Goal: Information Seeking & Learning: Check status

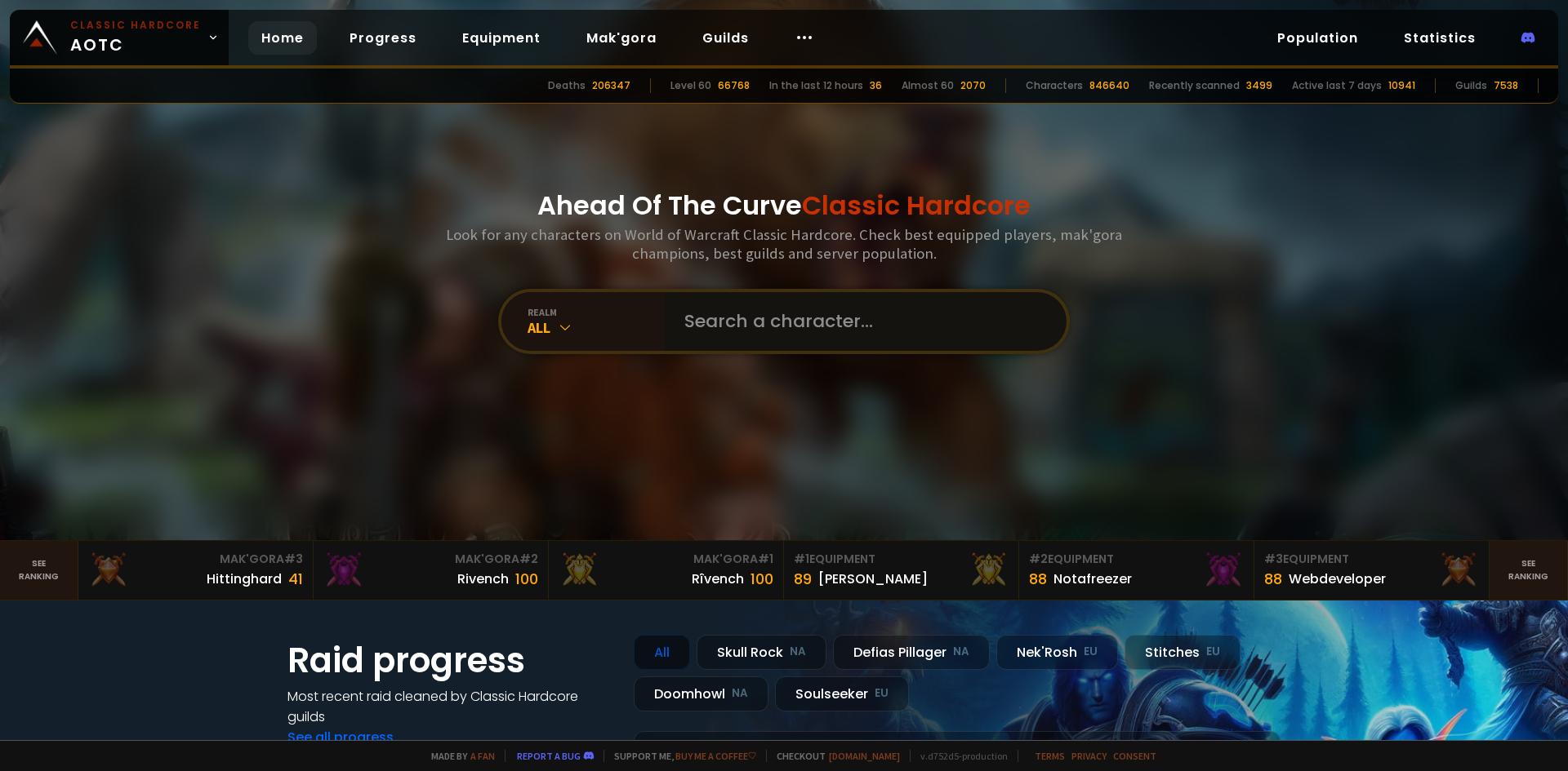
click at [729, 327] on input "text" at bounding box center [860, 321] width 373 height 58
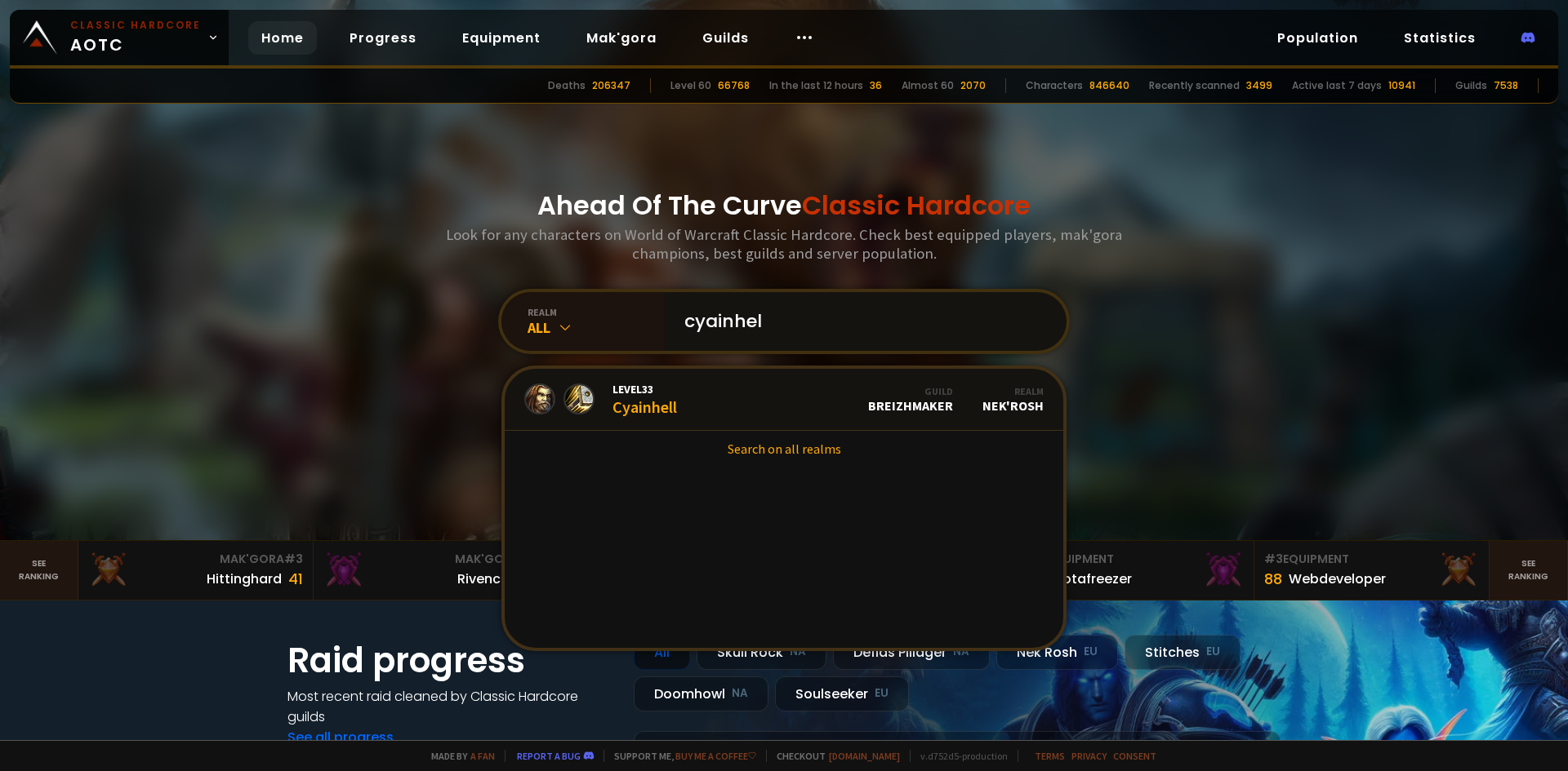
type input "cyainhell"
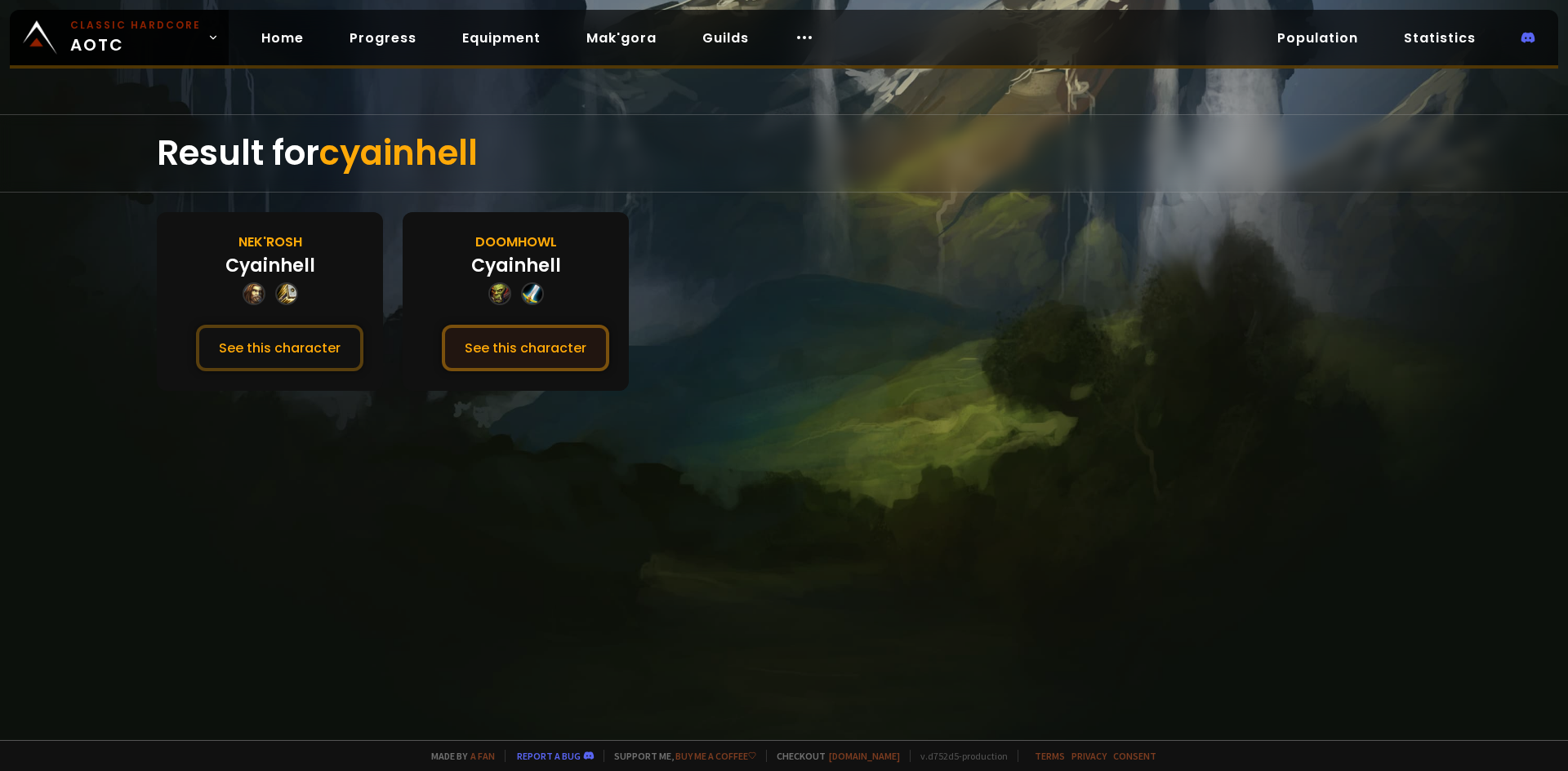
click at [495, 350] on button "See this character" at bounding box center [525, 348] width 167 height 47
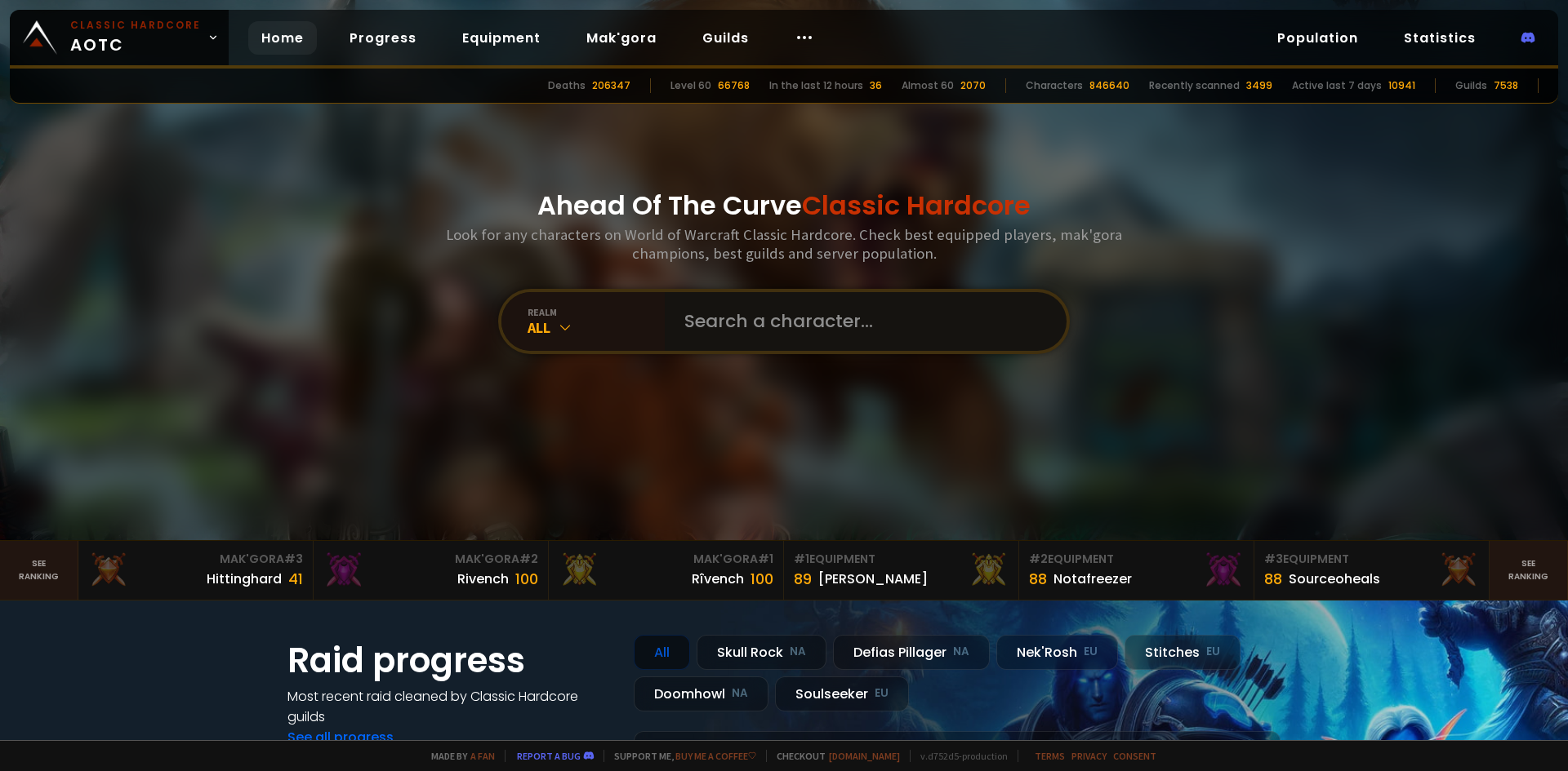
click at [716, 323] on input "text" at bounding box center [860, 321] width 373 height 58
click at [765, 328] on input "text" at bounding box center [860, 321] width 373 height 58
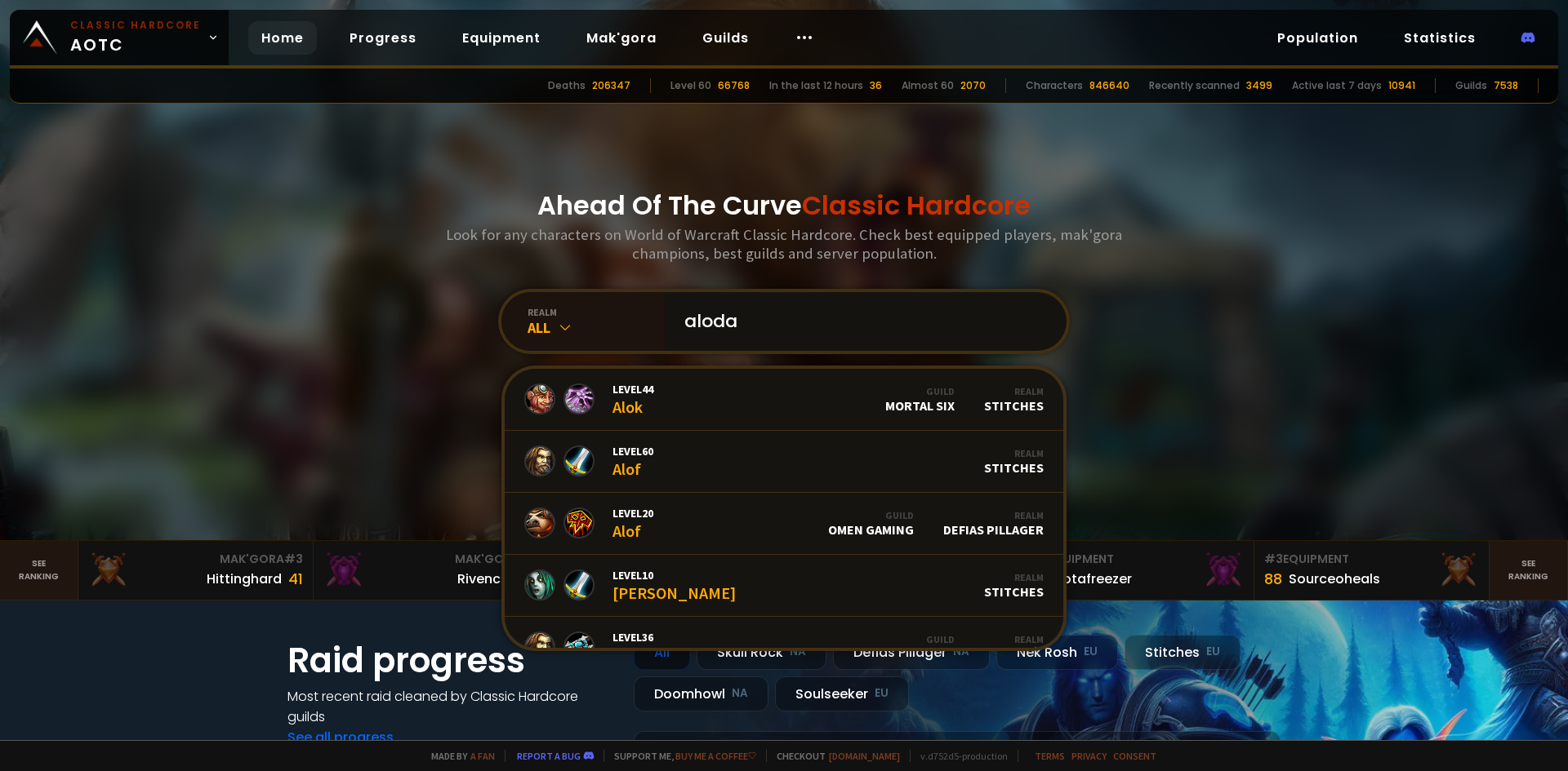
type input "alodai"
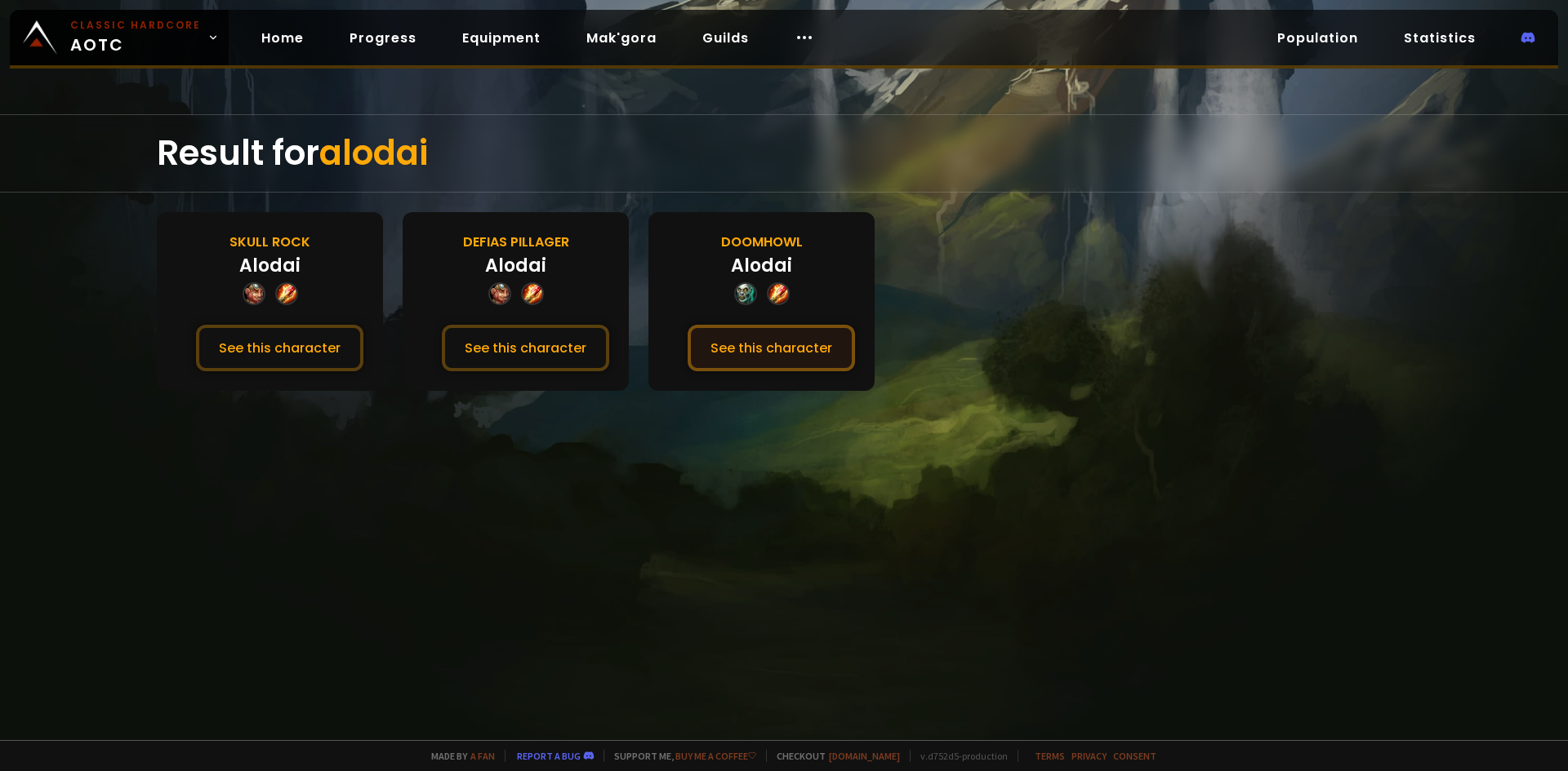
click at [718, 354] on button "See this character" at bounding box center [771, 348] width 167 height 47
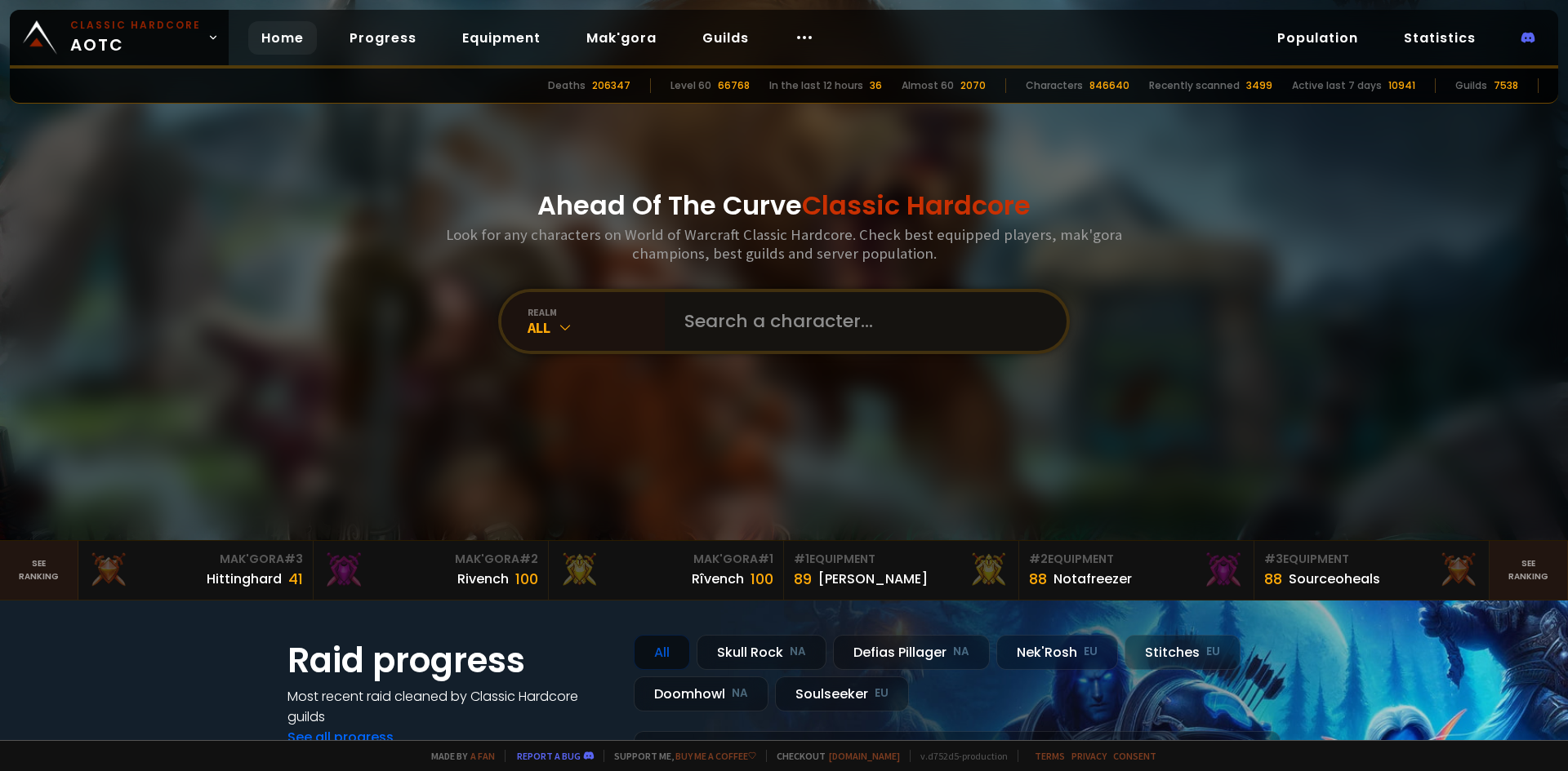
click at [760, 339] on input "text" at bounding box center [860, 321] width 373 height 58
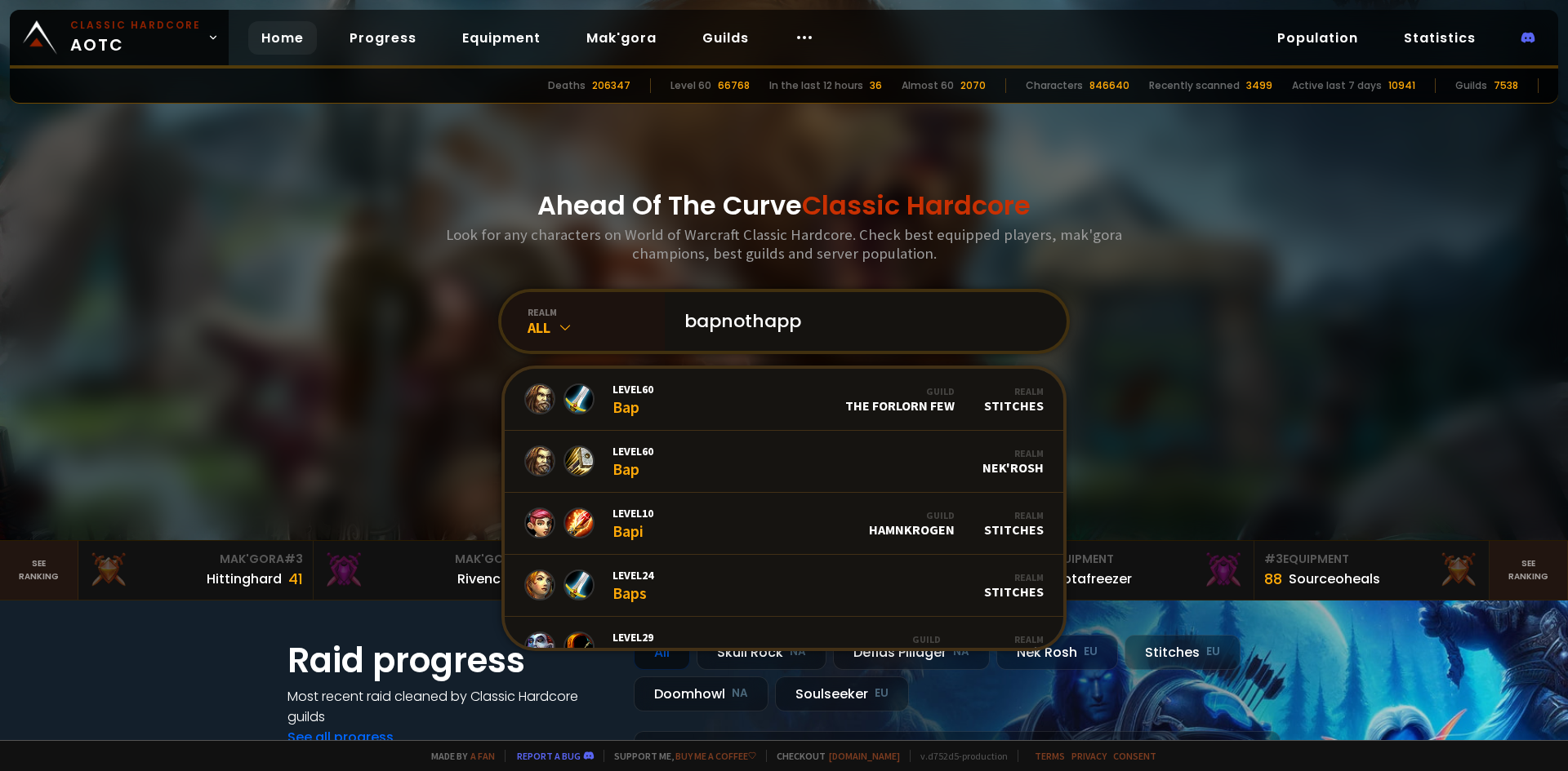
type input "bapnothappy"
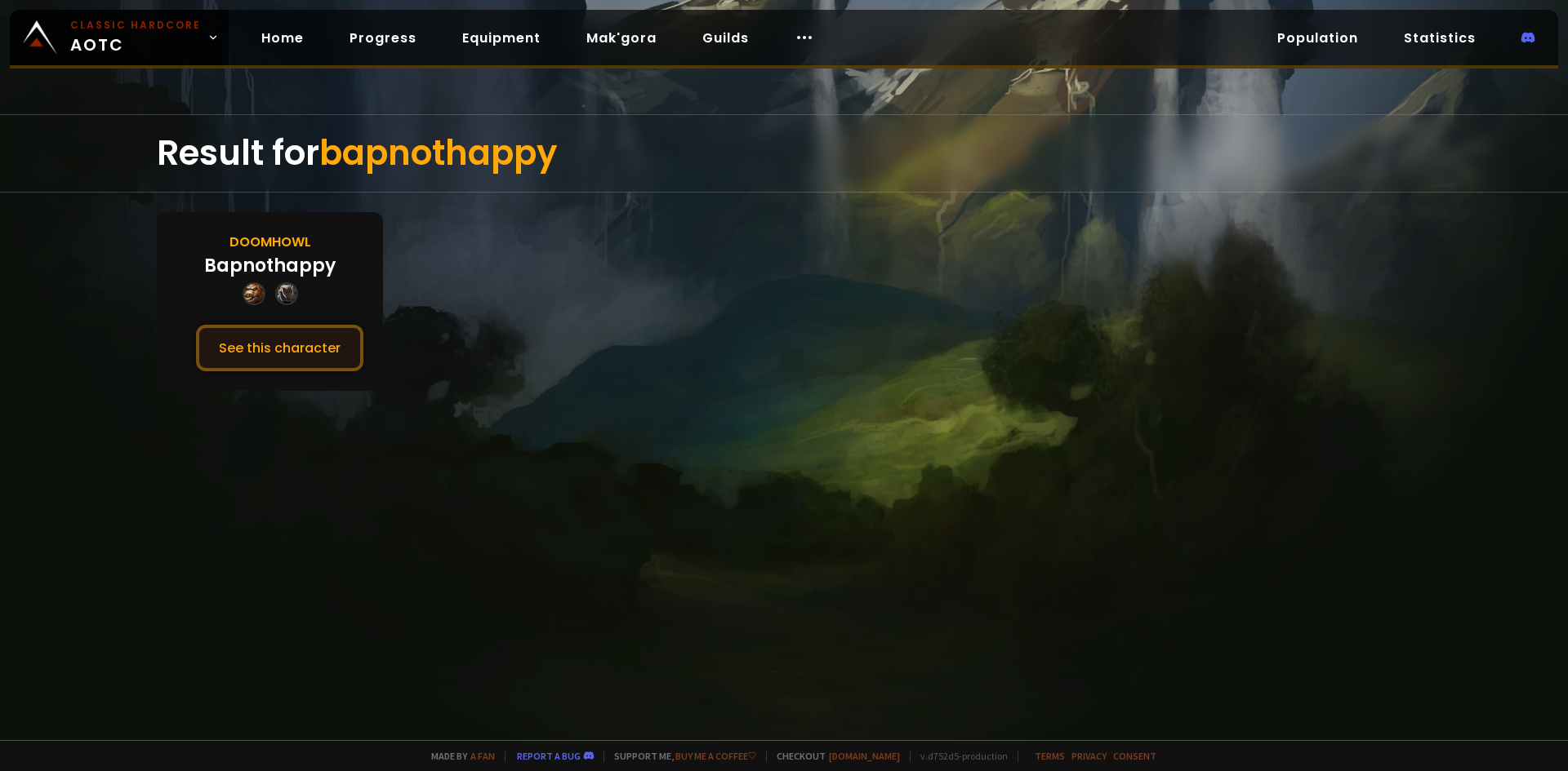
click at [260, 342] on button "See this character" at bounding box center [279, 348] width 167 height 47
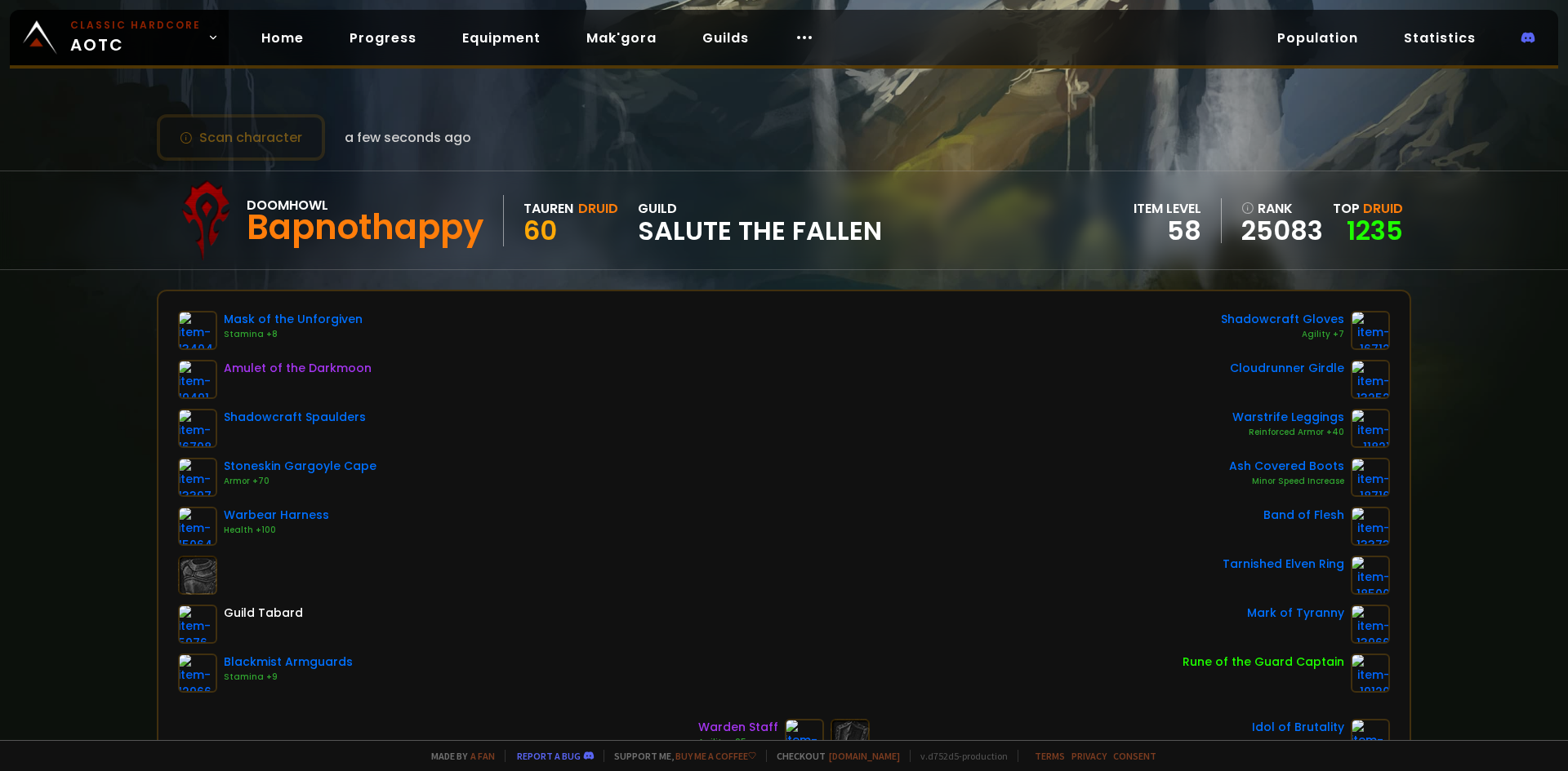
scroll to position [82, 0]
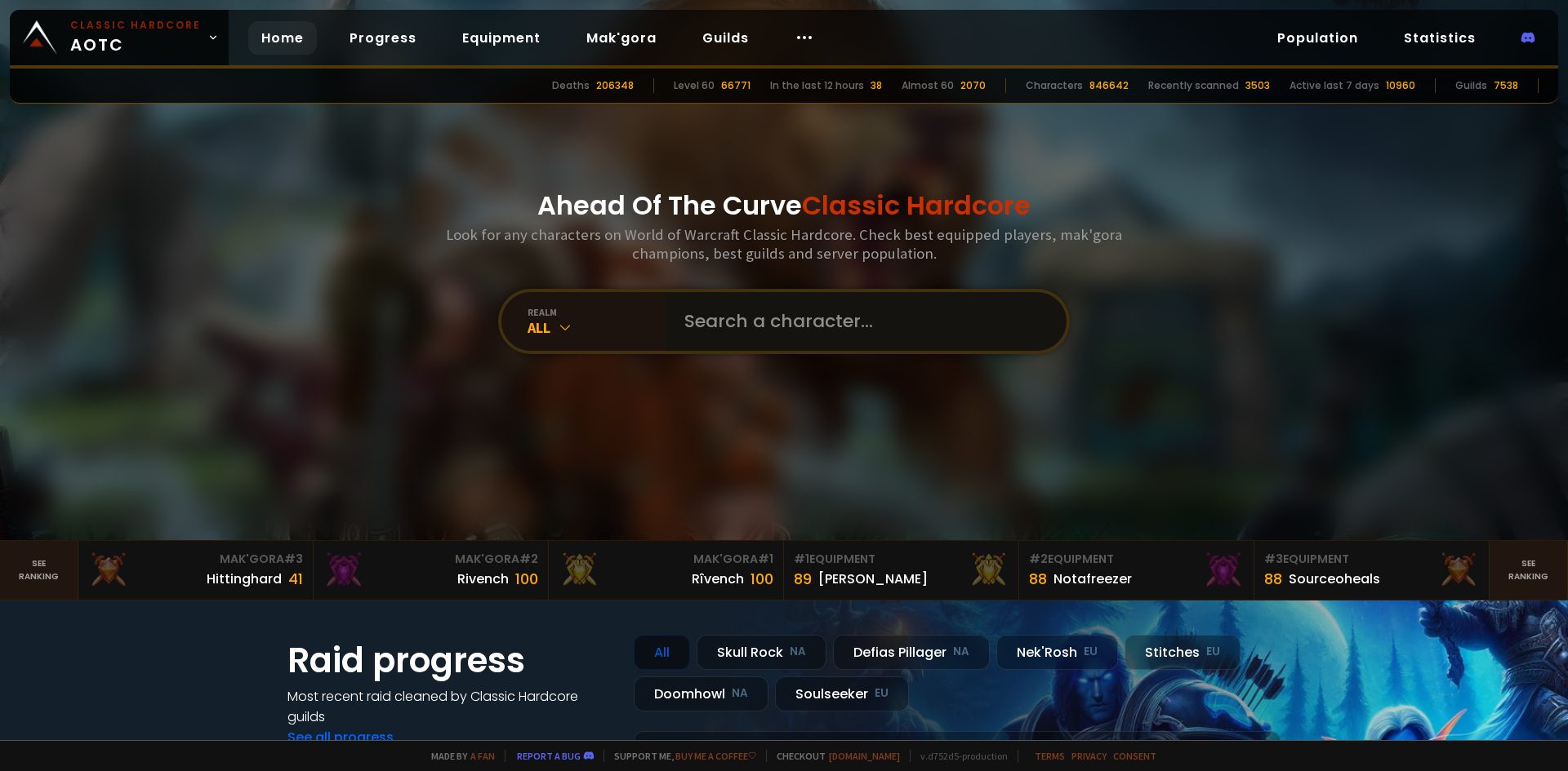
click at [704, 320] on input "text" at bounding box center [860, 321] width 373 height 58
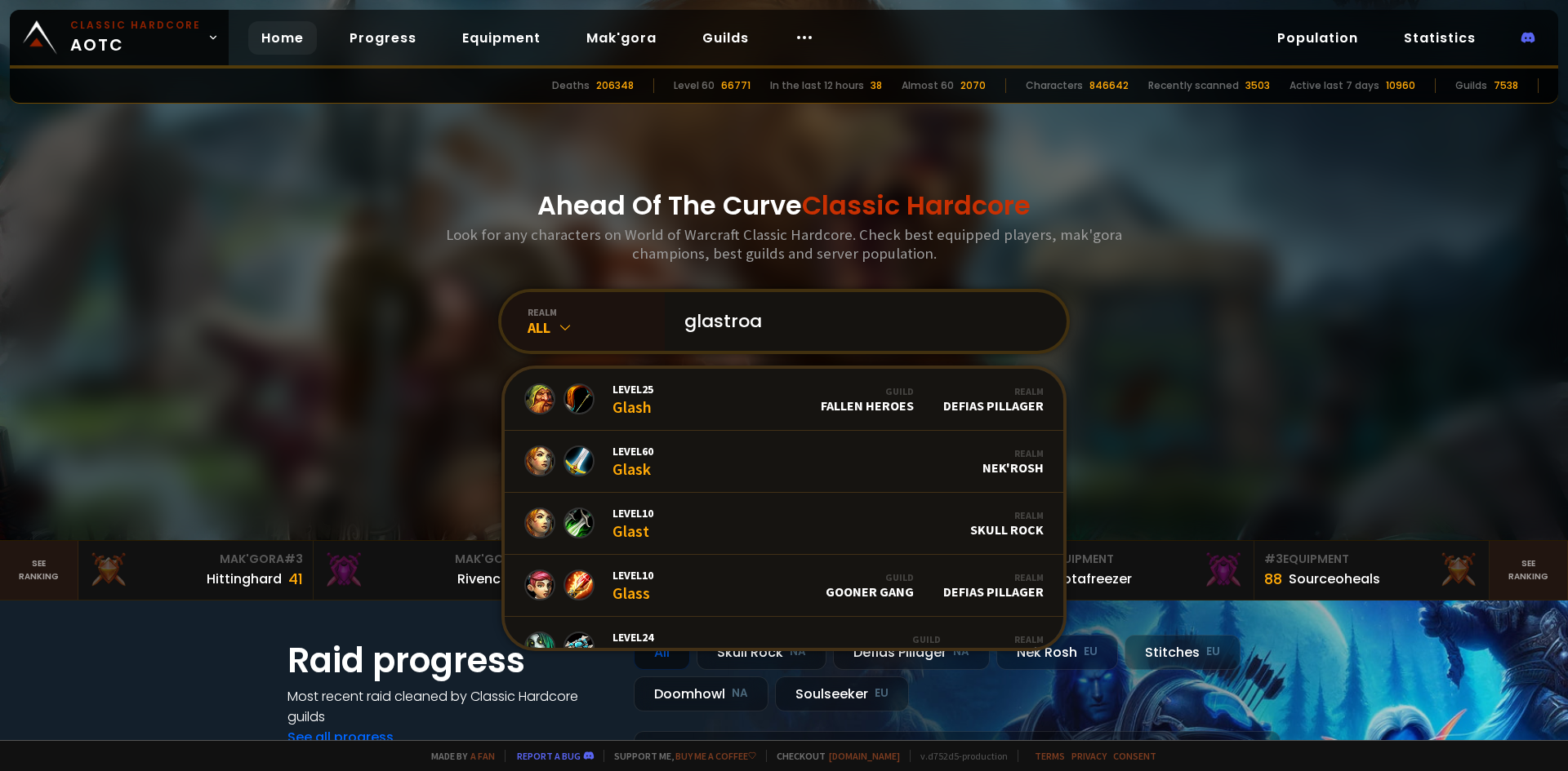
type input "glastroar"
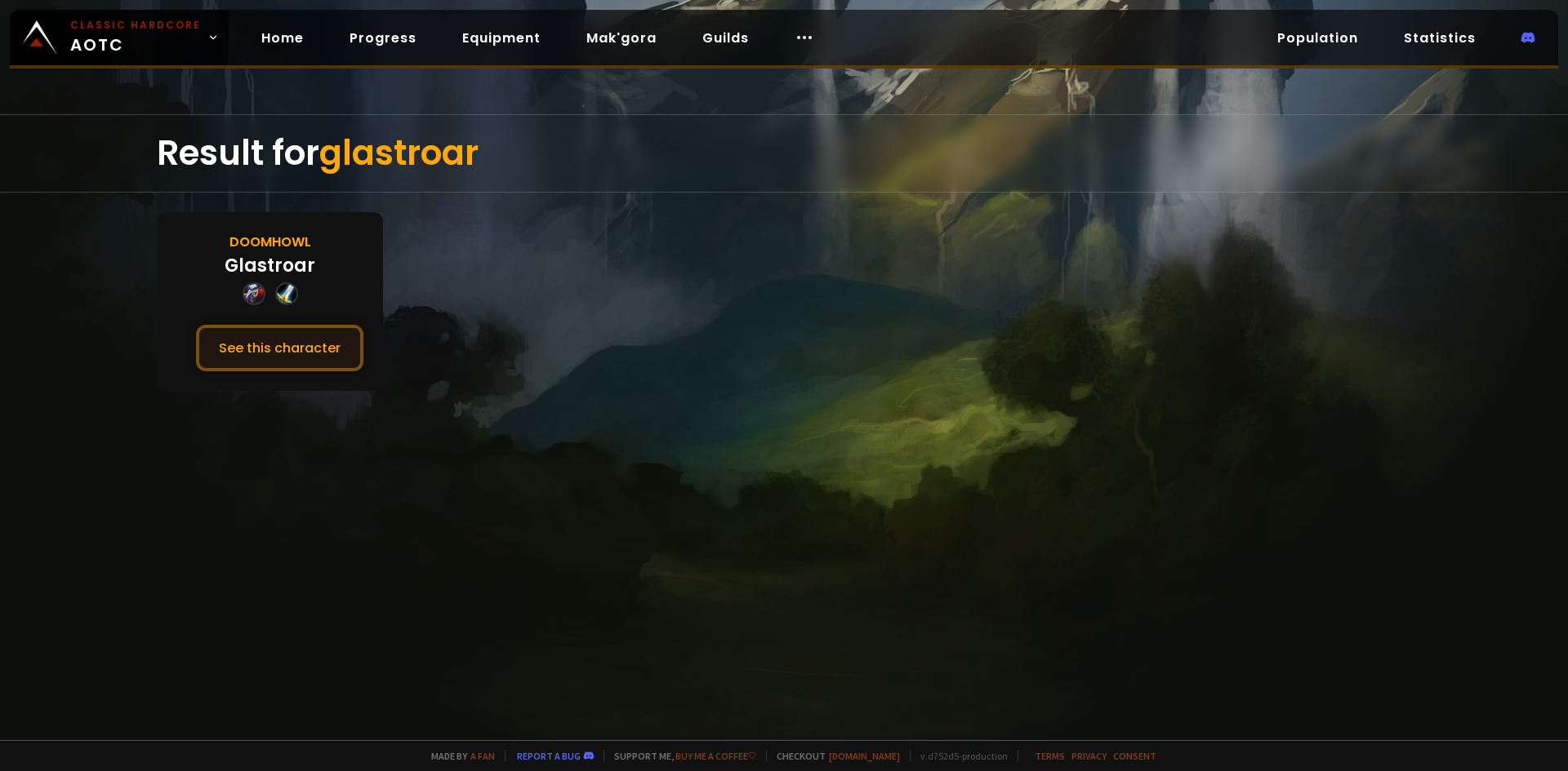
click at [304, 337] on button "See this character" at bounding box center [279, 348] width 167 height 47
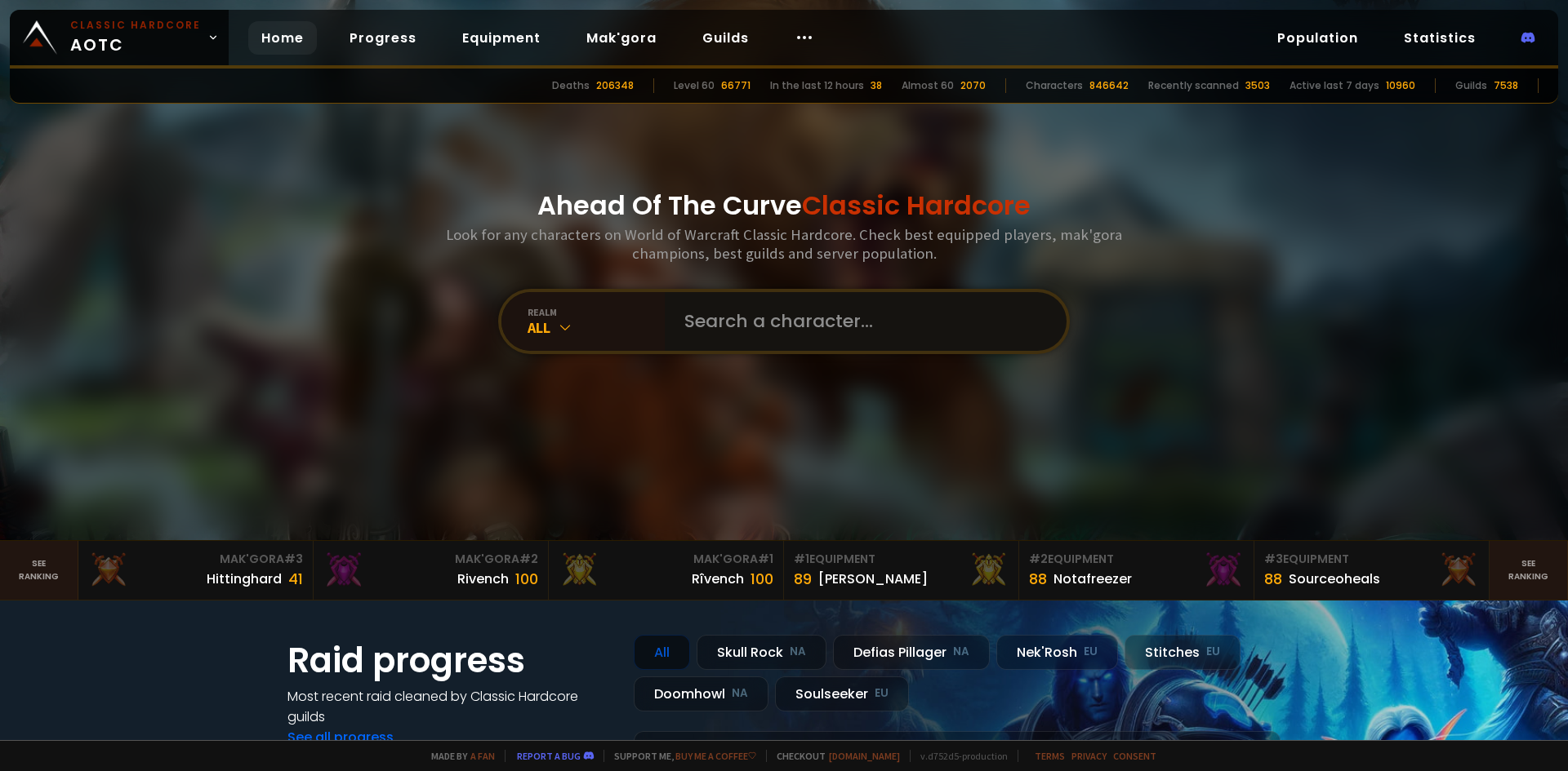
click at [718, 302] on input "text" at bounding box center [860, 321] width 373 height 58
type input "hashera"
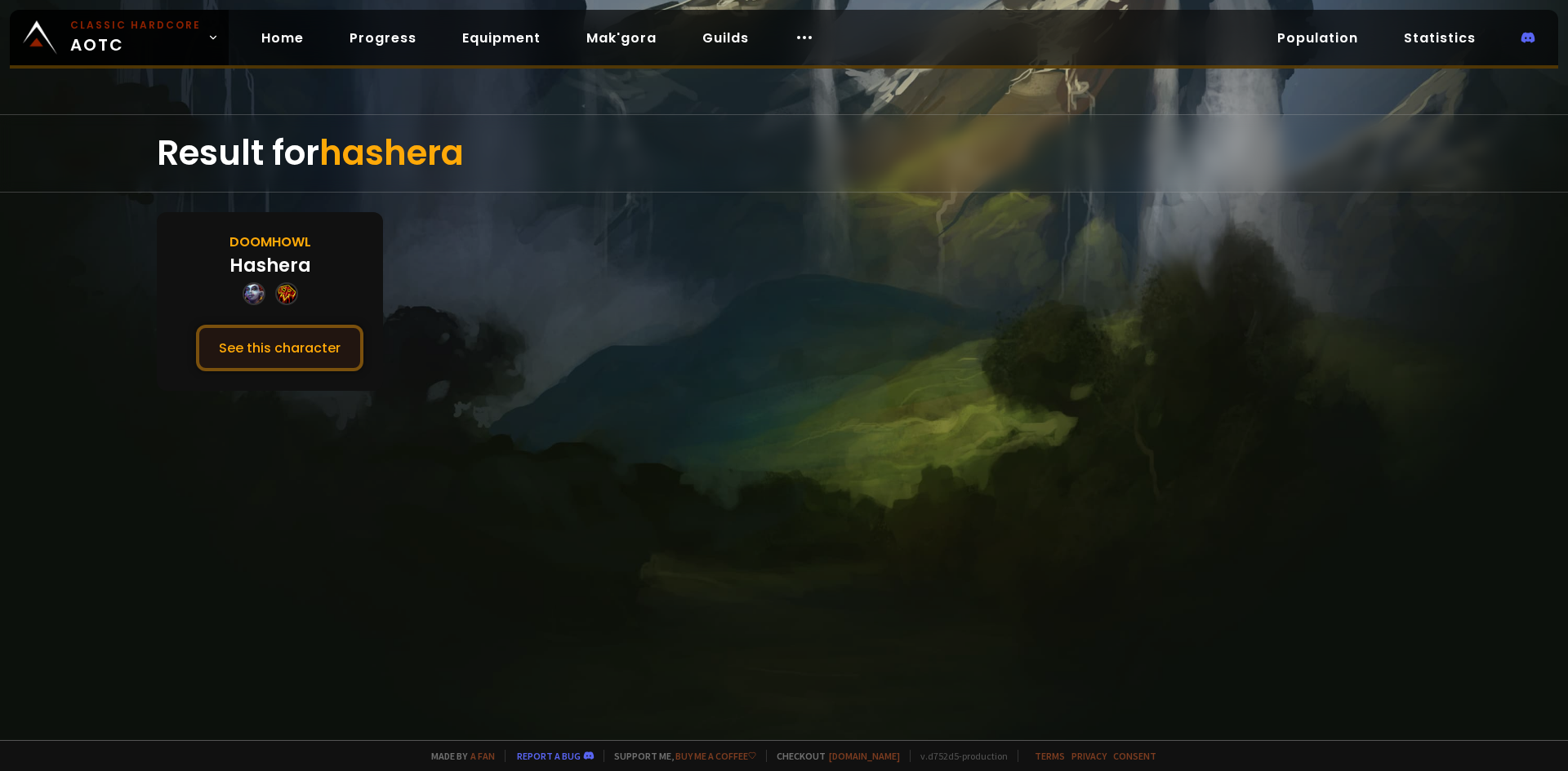
click at [292, 335] on button "See this character" at bounding box center [279, 348] width 167 height 47
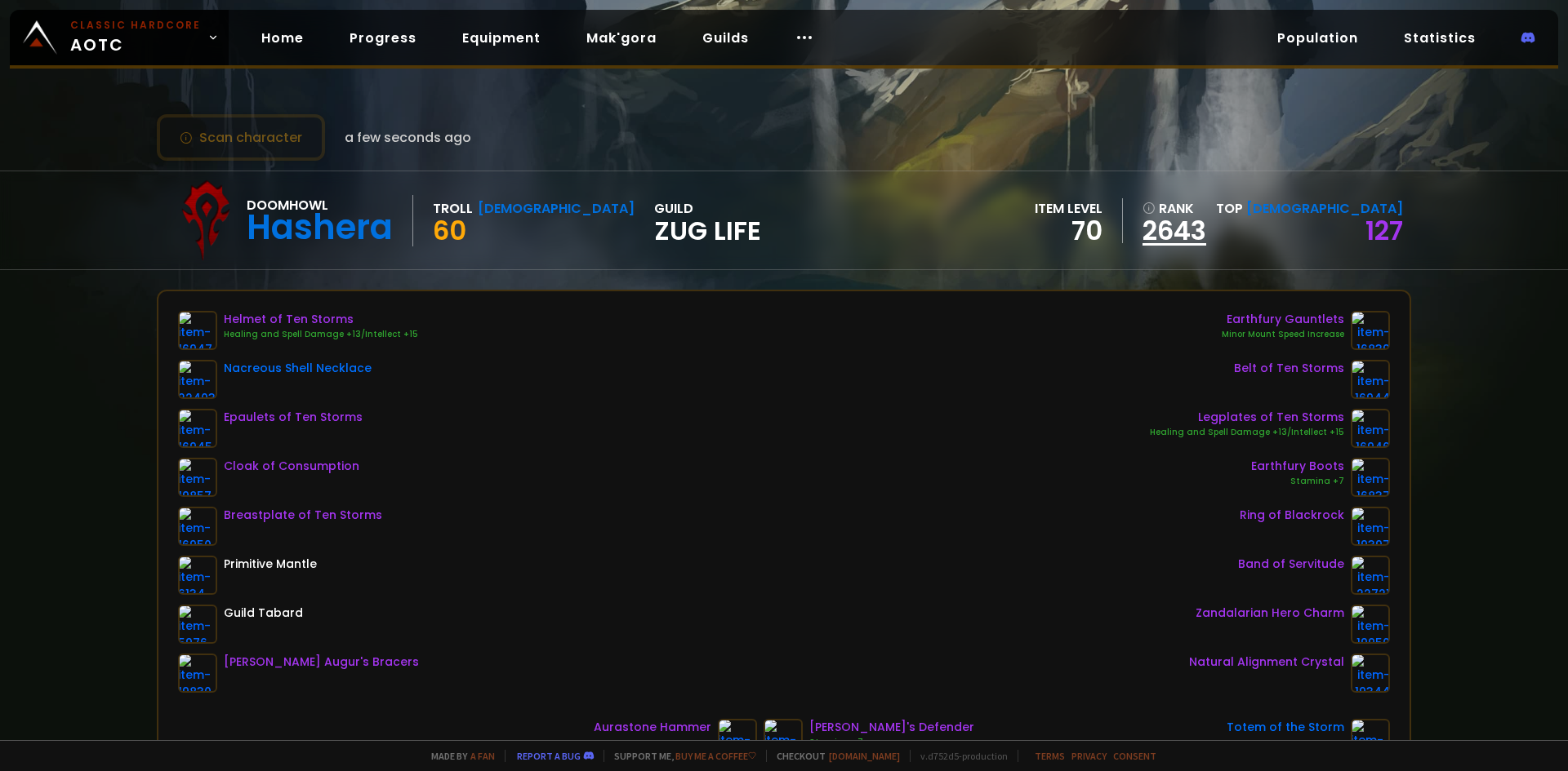
click at [1206, 237] on link "2643" at bounding box center [1174, 231] width 64 height 24
click at [1206, 236] on link "2643" at bounding box center [1174, 231] width 64 height 24
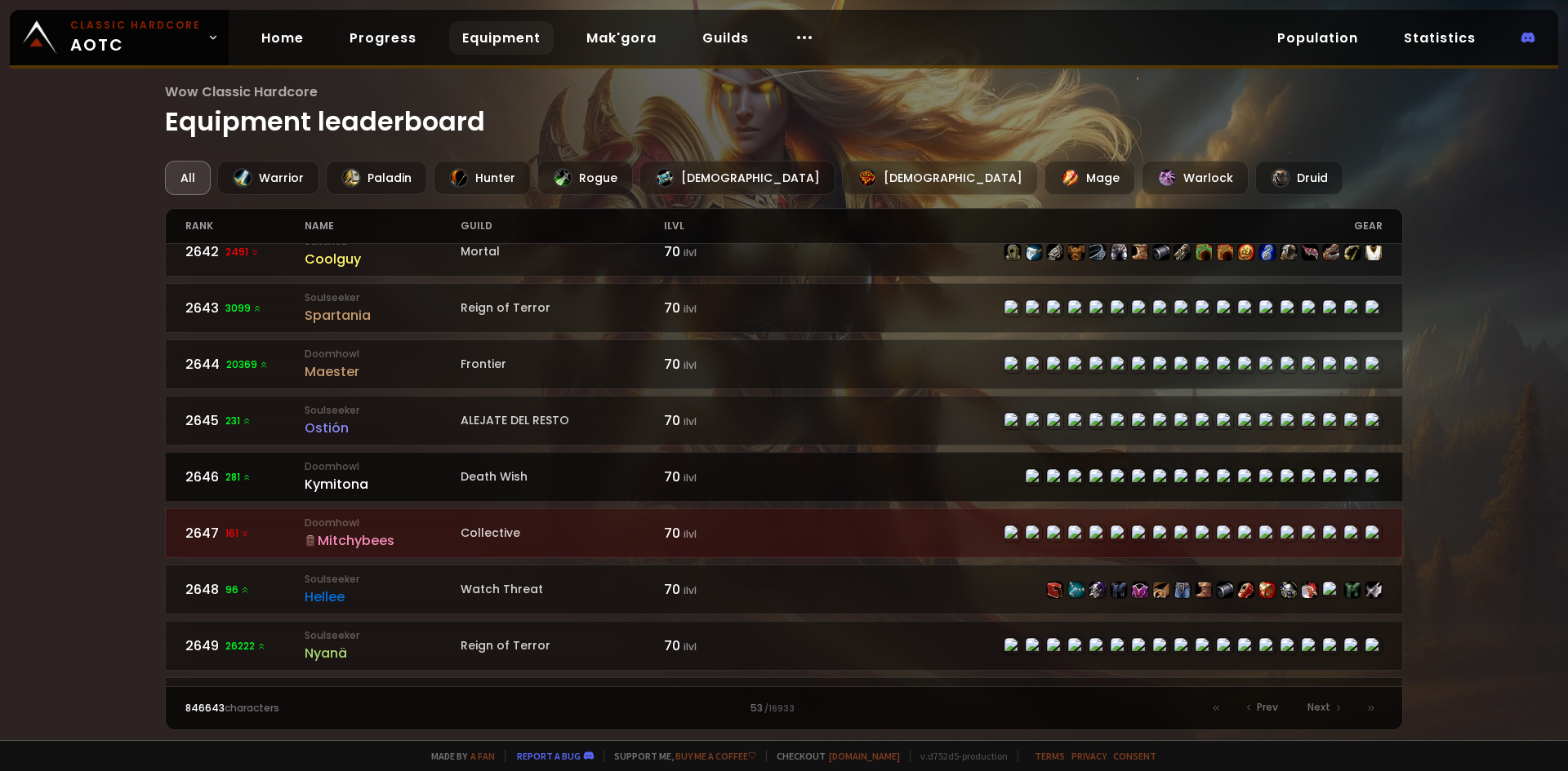
scroll to position [2379, 0]
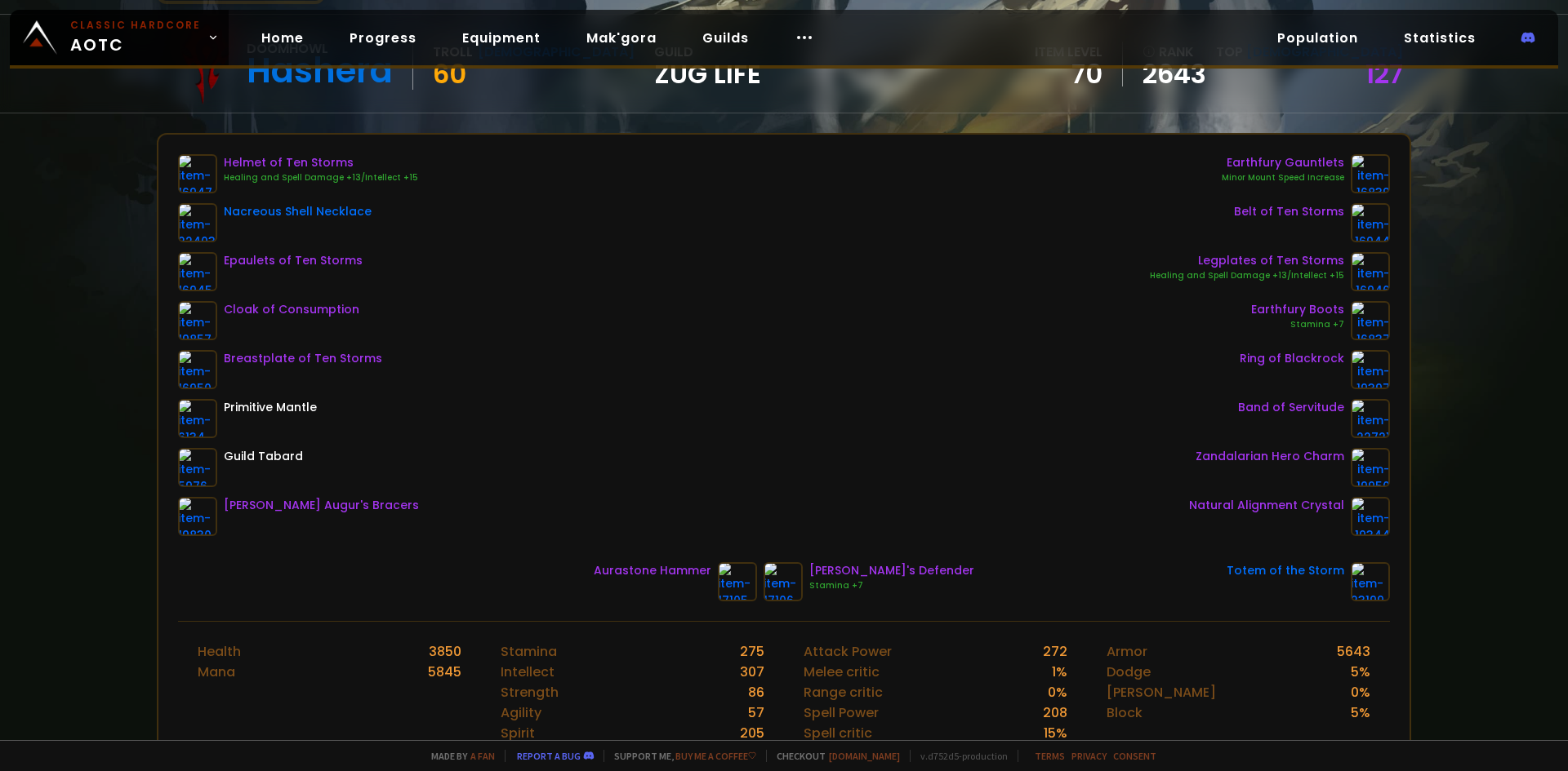
scroll to position [163, 0]
